Goal: Task Accomplishment & Management: Manage account settings

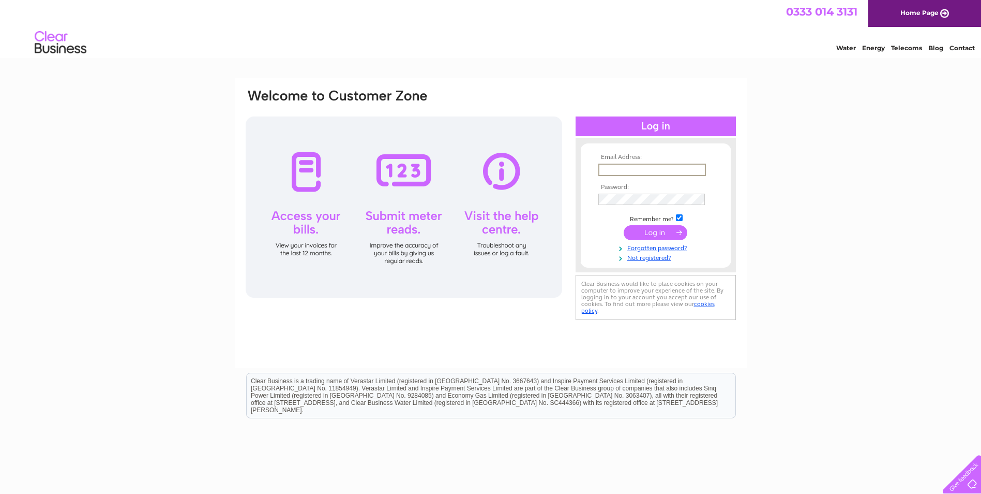
click at [628, 172] on input "text" at bounding box center [653, 169] width 108 height 12
type input "[EMAIL_ADDRESS][DOMAIN_NAME]"
click at [654, 234] on input "submit" at bounding box center [656, 232] width 64 height 14
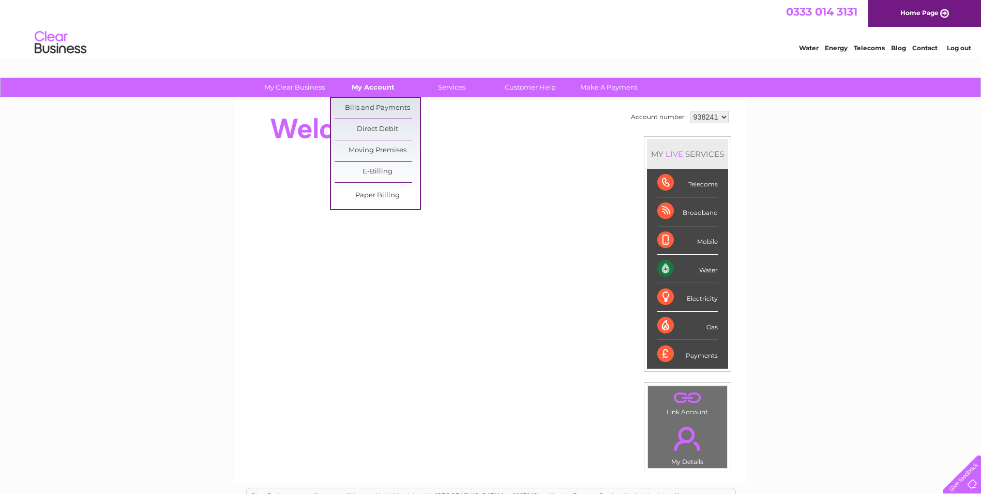
click at [372, 84] on link "My Account" at bounding box center [373, 87] width 85 height 19
click at [362, 112] on link "Bills and Payments" at bounding box center [377, 108] width 85 height 21
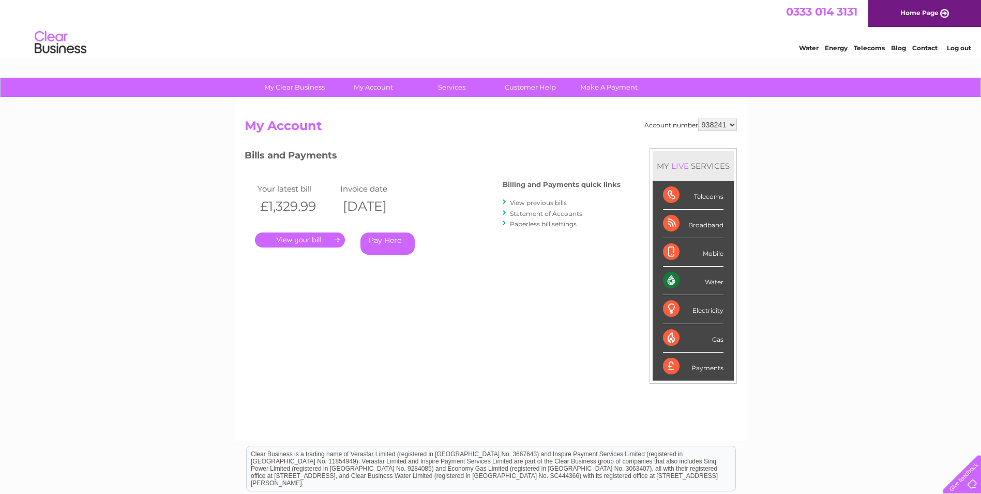
click at [316, 235] on link "." at bounding box center [300, 239] width 90 height 15
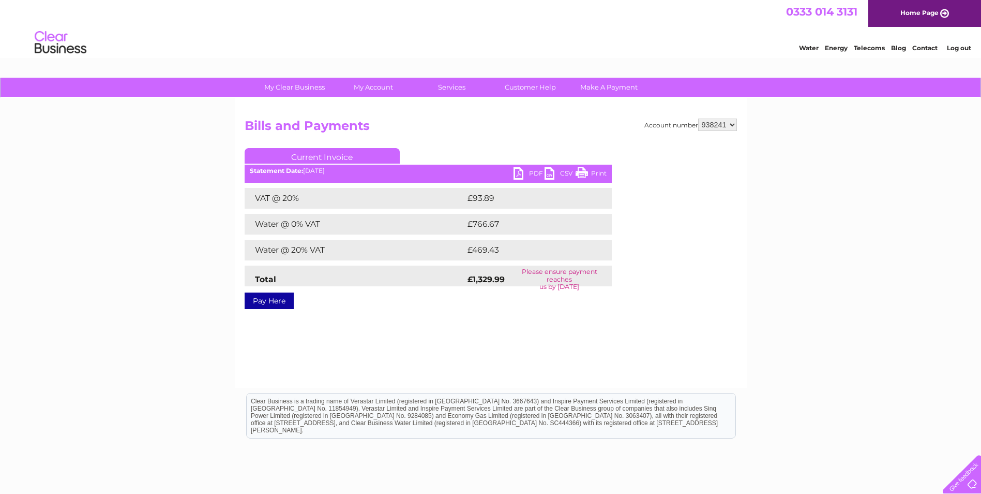
click at [533, 174] on link "PDF" at bounding box center [529, 174] width 31 height 15
